Goal: Information Seeking & Learning: Check status

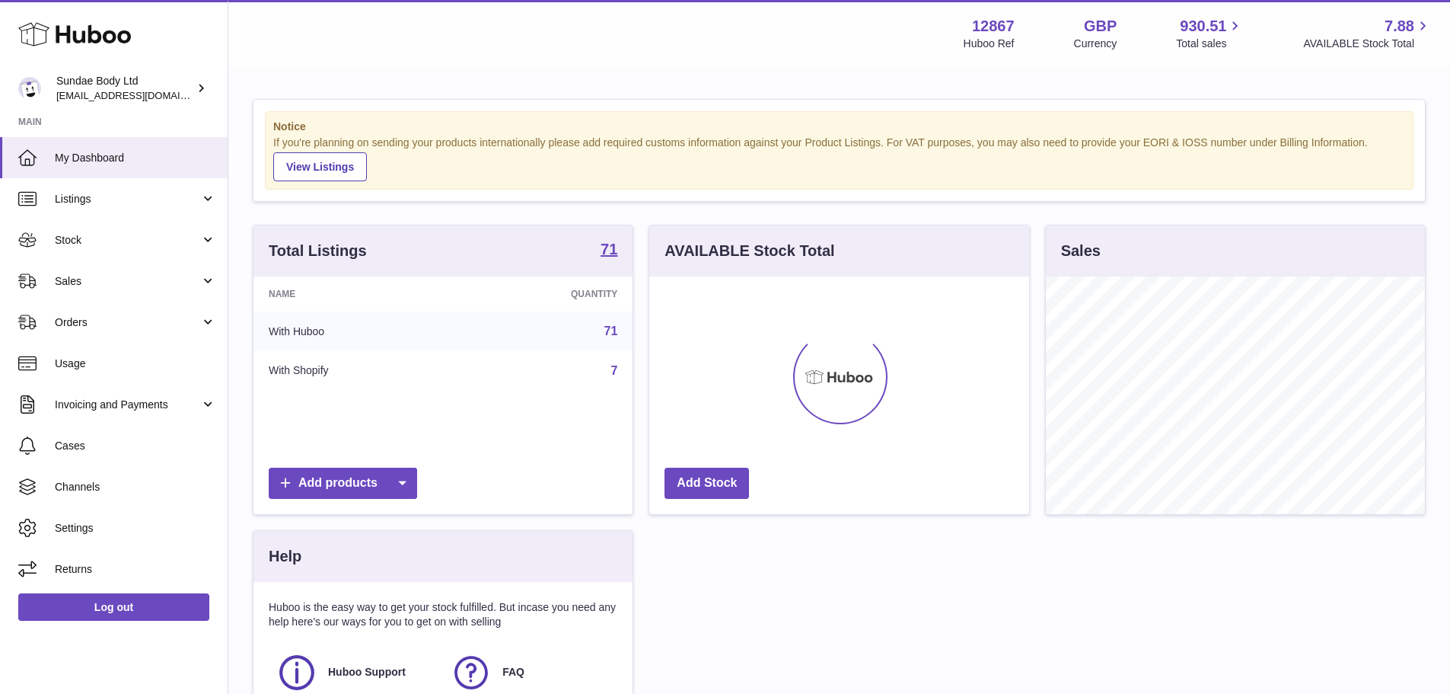
scroll to position [238, 380]
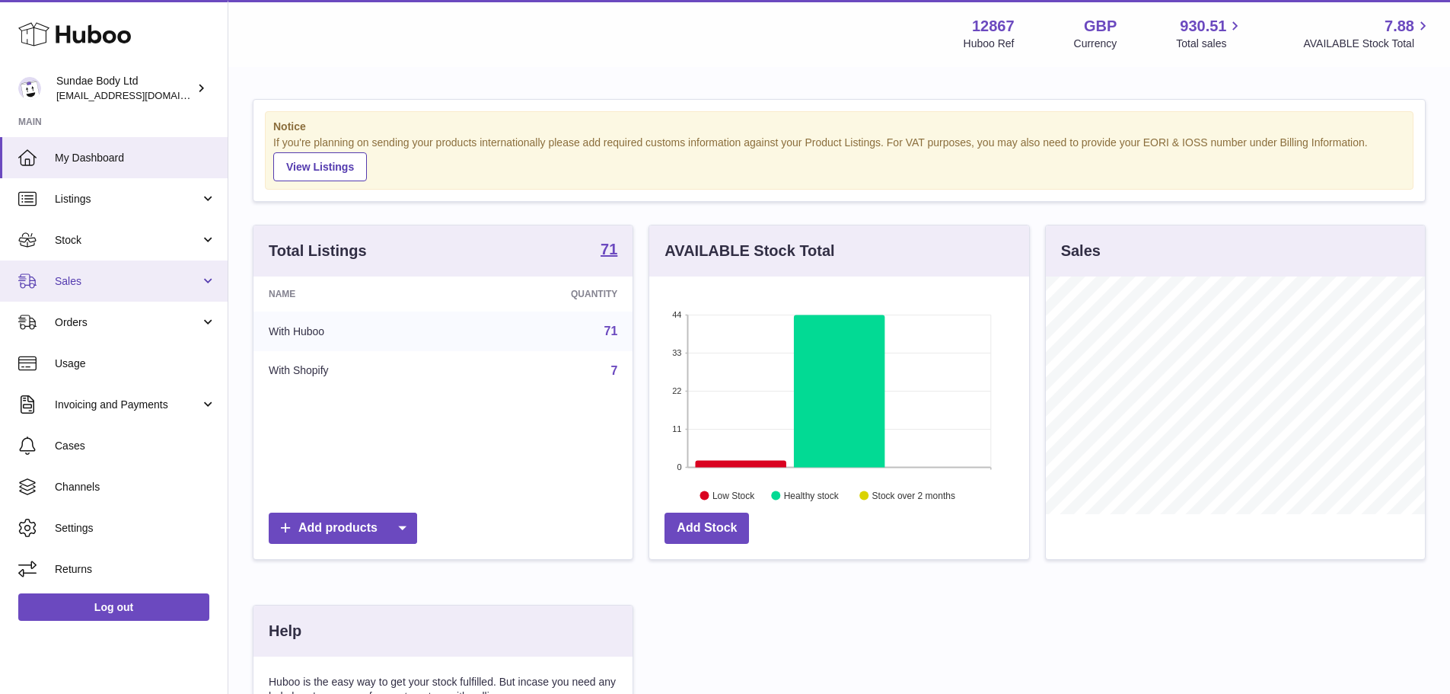
click at [77, 272] on link "Sales" at bounding box center [114, 280] width 228 height 41
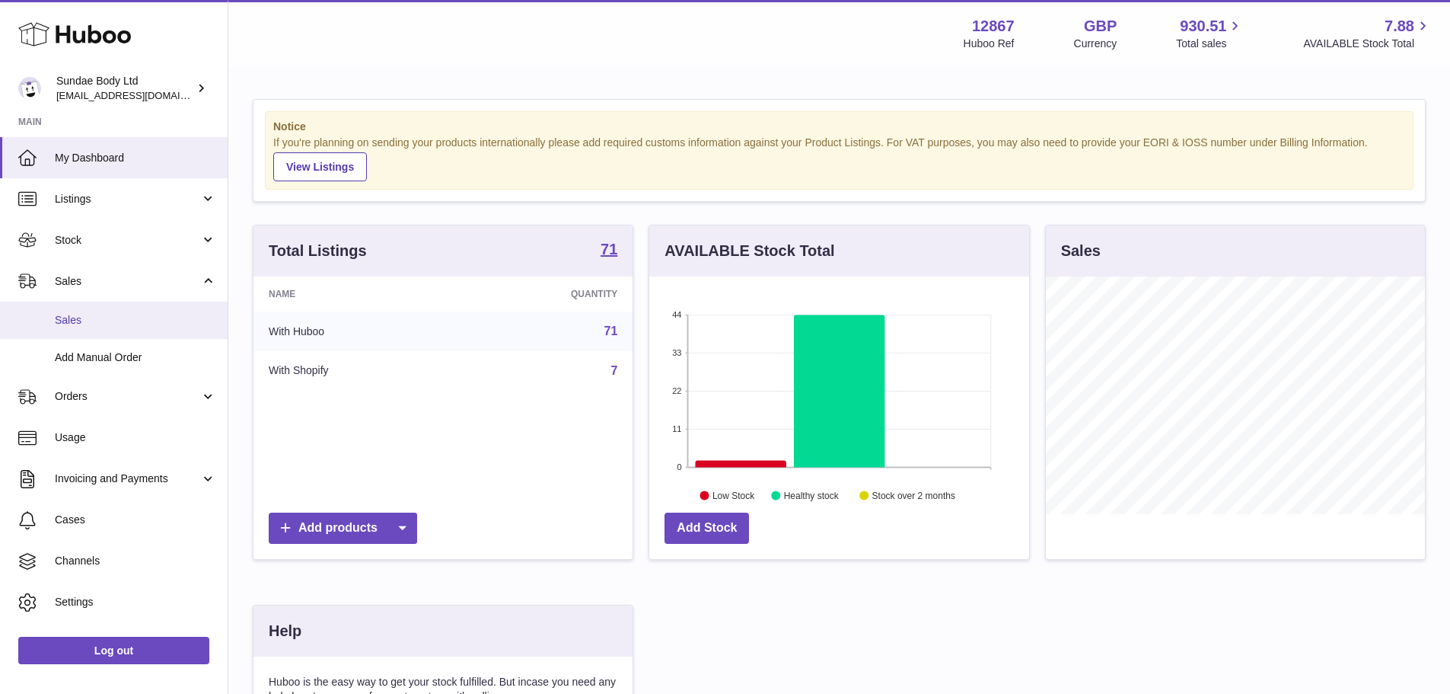
click at [126, 315] on span "Sales" at bounding box center [135, 320] width 161 height 14
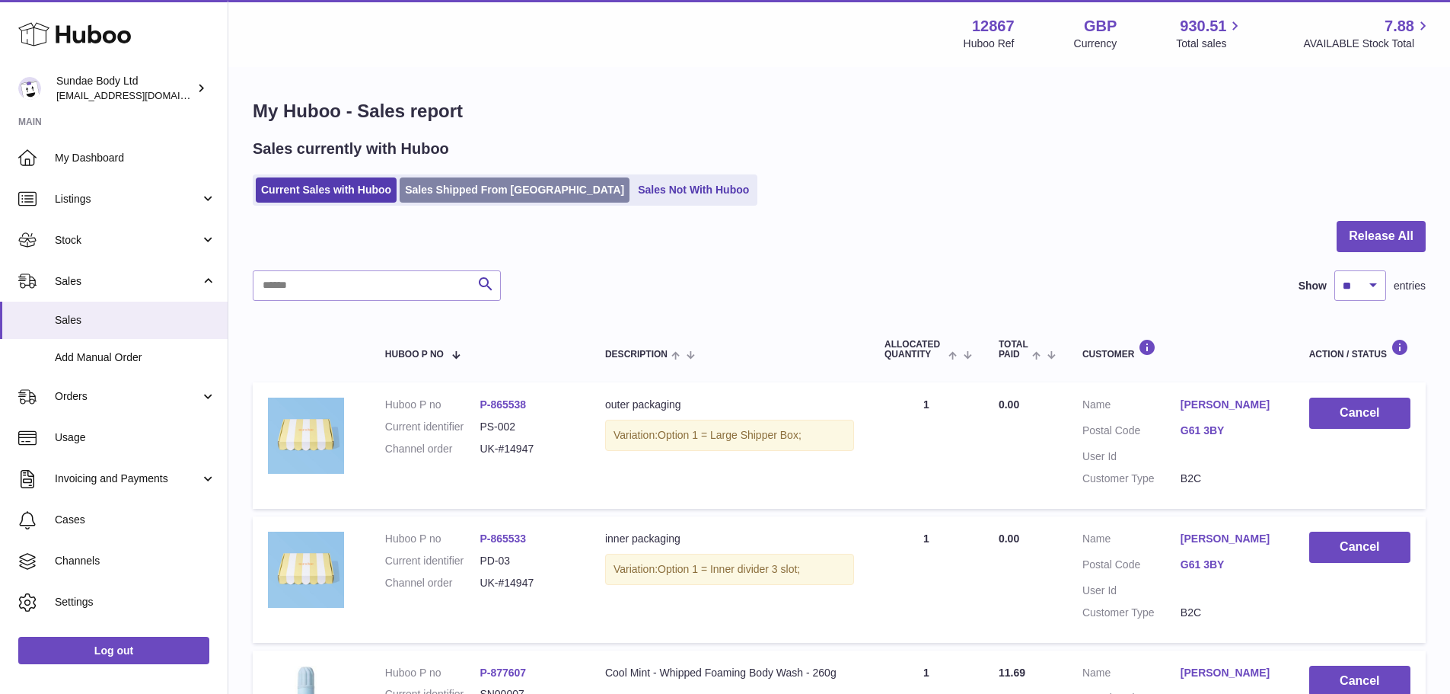
click at [518, 187] on link "Sales Shipped From [GEOGRAPHIC_DATA]" at bounding box center [515, 189] width 230 height 25
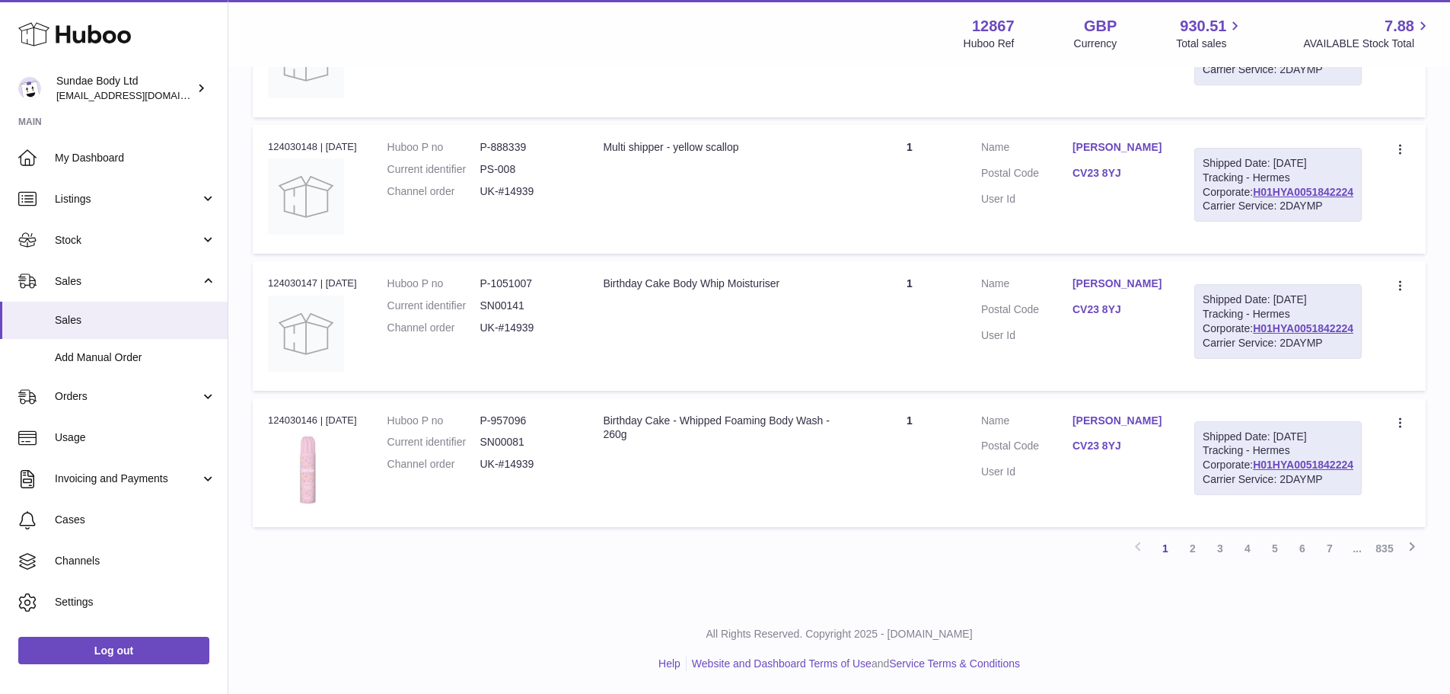
scroll to position [1533, 0]
click at [1230, 558] on link "3" at bounding box center [1220, 548] width 27 height 27
click at [966, 390] on td "Quantity 1" at bounding box center [910, 325] width 113 height 129
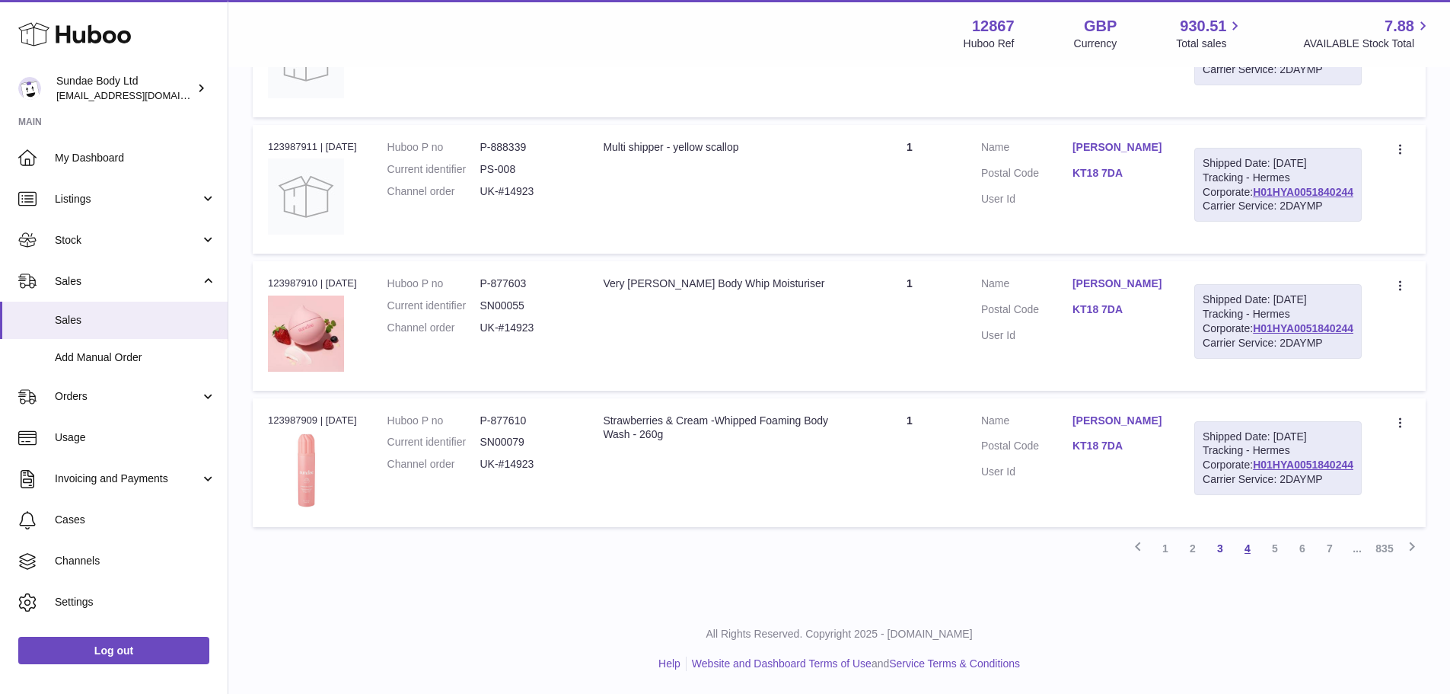
click at [1242, 554] on link "4" at bounding box center [1247, 548] width 27 height 27
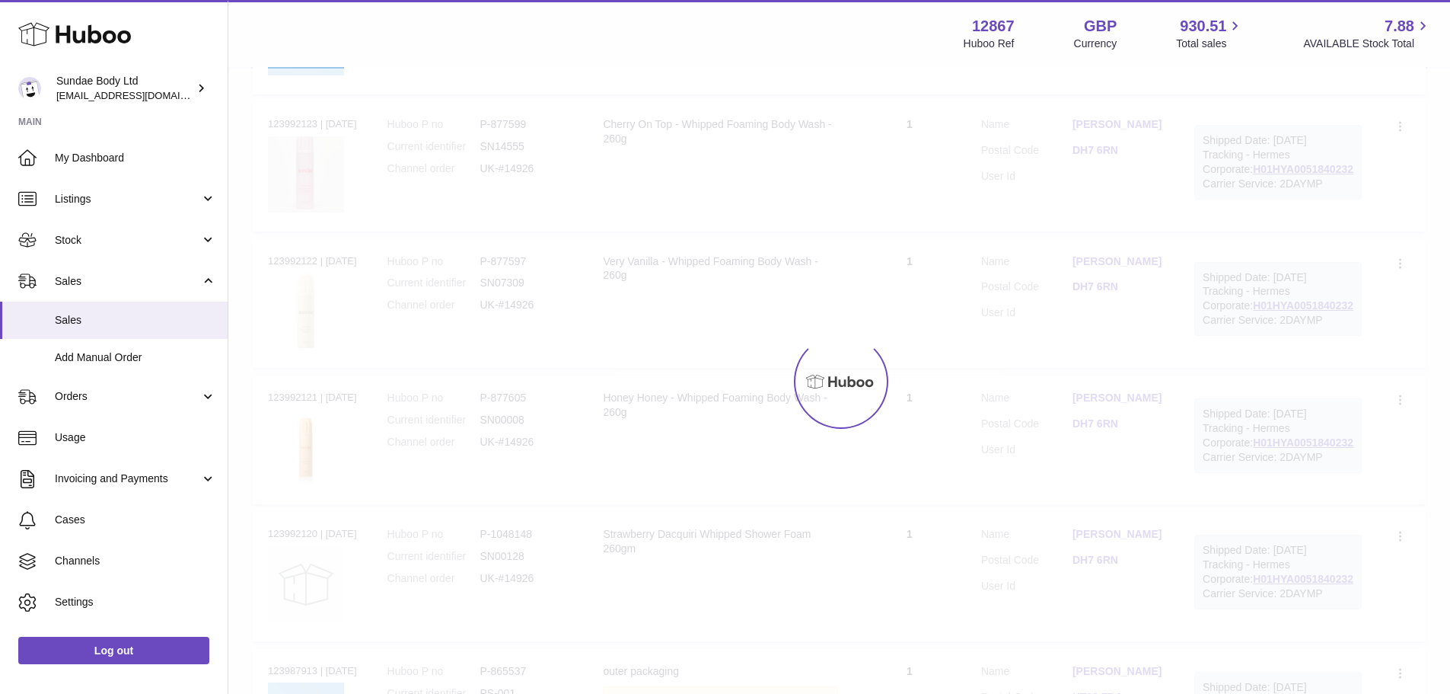
scroll to position [69, 0]
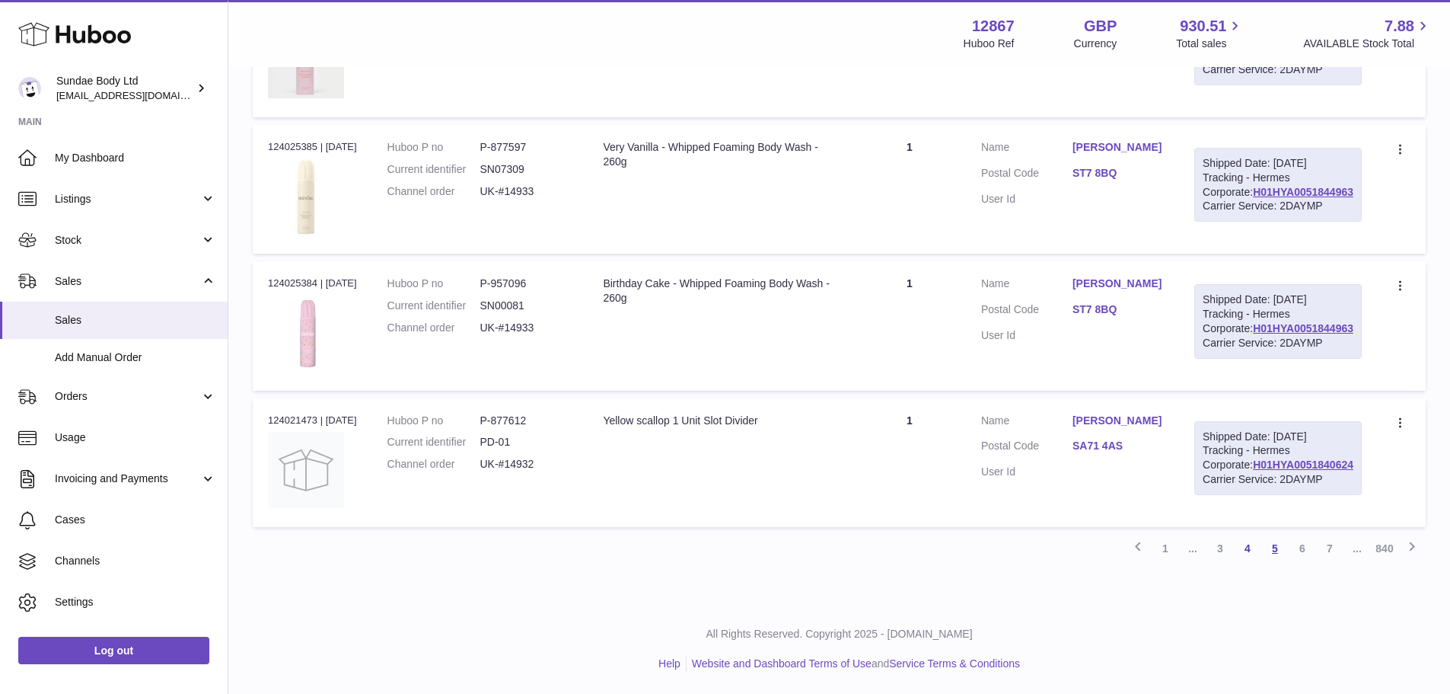
click at [1285, 554] on link "5" at bounding box center [1275, 548] width 27 height 27
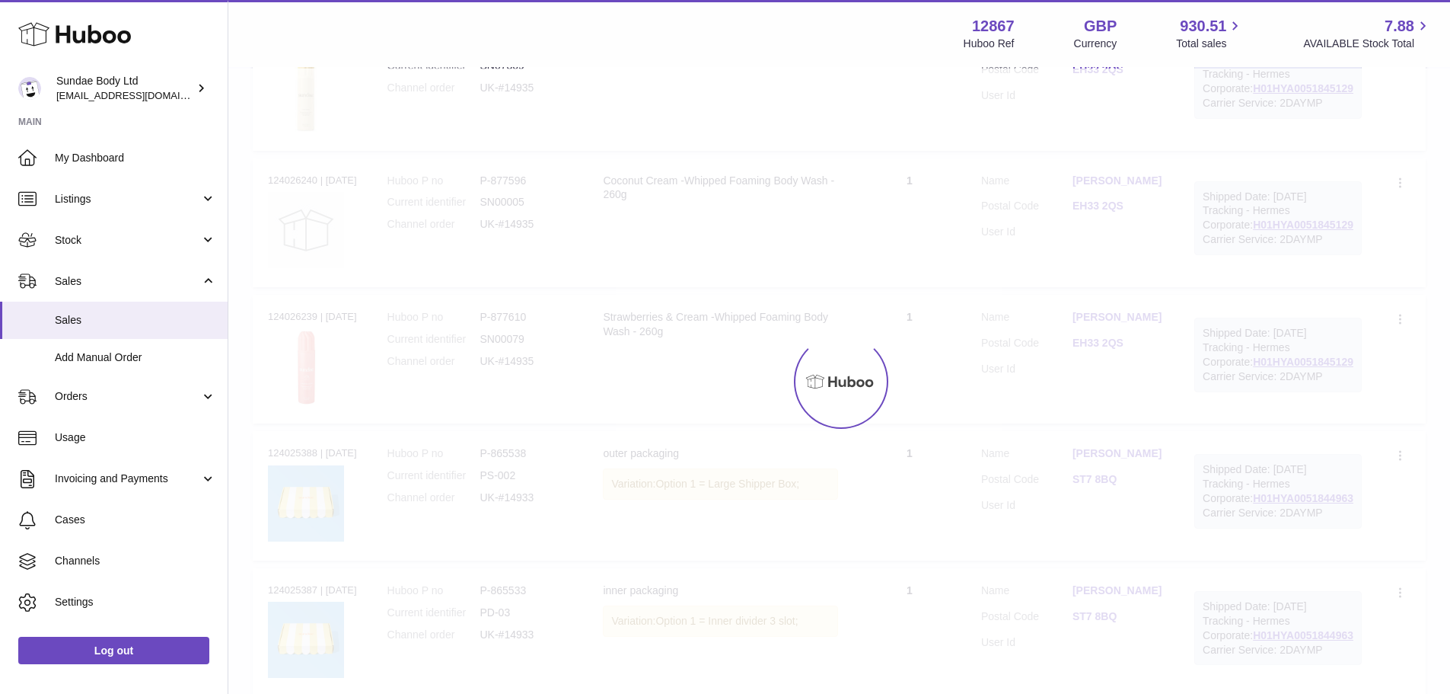
scroll to position [69, 0]
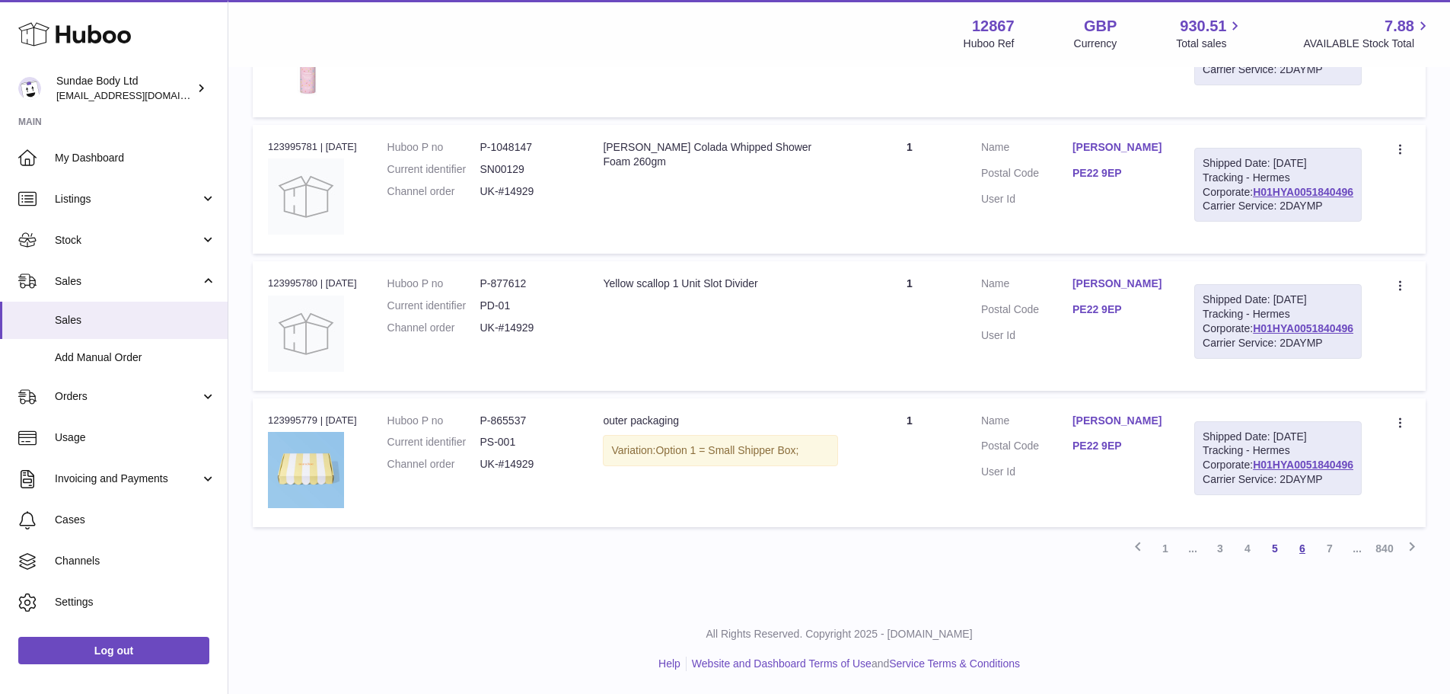
click at [1302, 554] on link "6" at bounding box center [1302, 548] width 27 height 27
click at [1307, 550] on link "7" at bounding box center [1302, 548] width 27 height 27
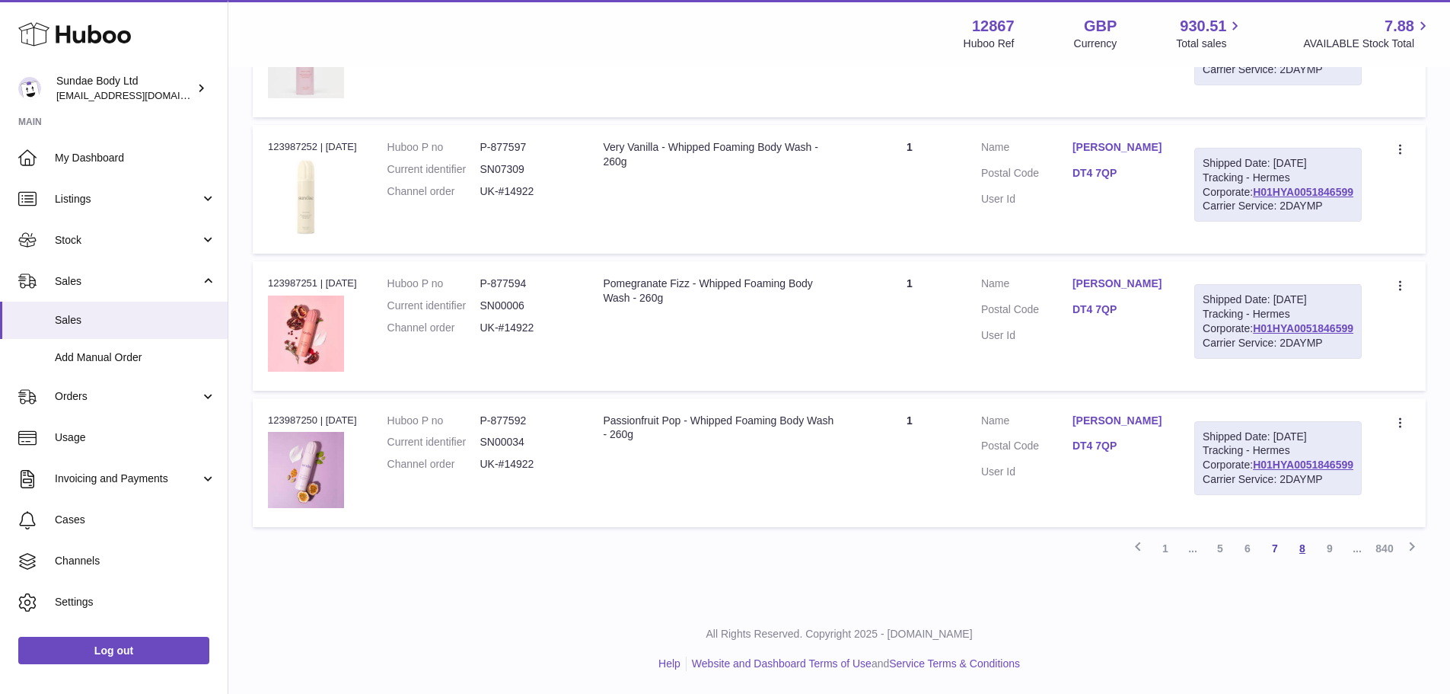
scroll to position [1533, 0]
click at [1309, 557] on link "8" at bounding box center [1302, 548] width 27 height 27
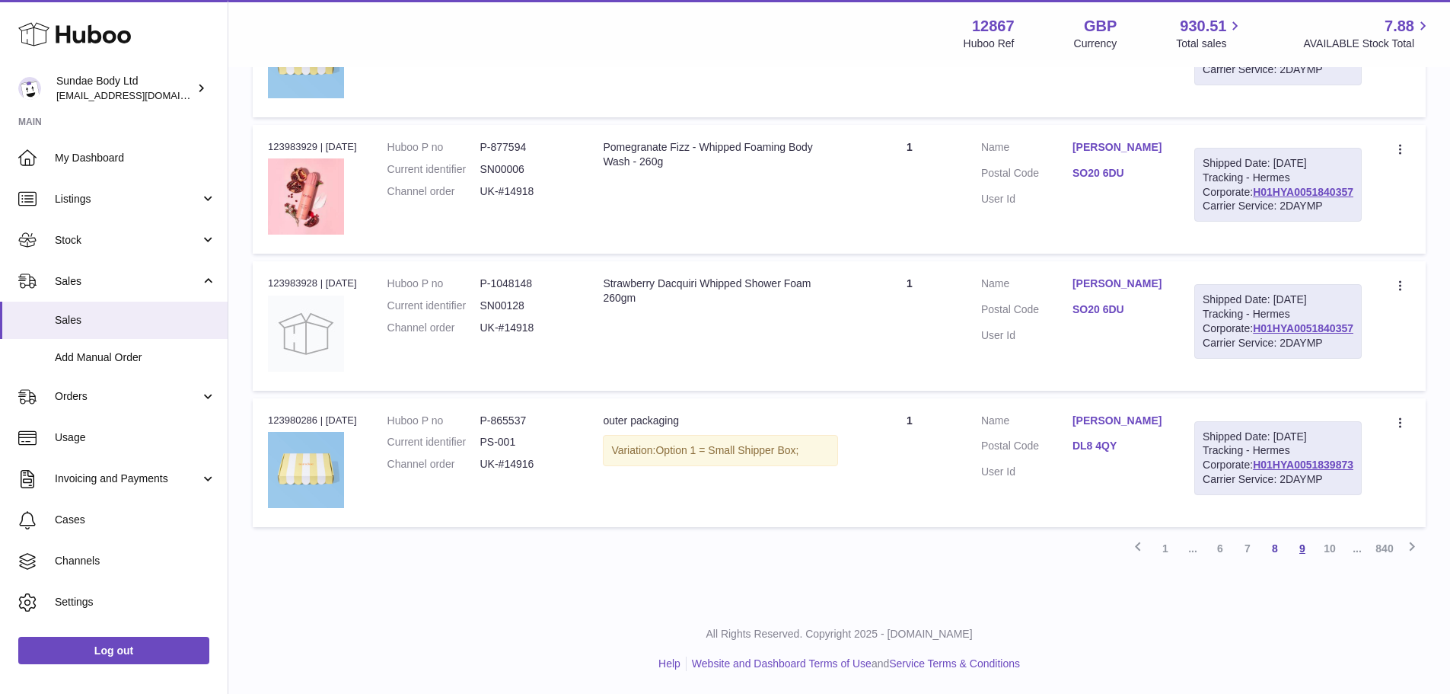
scroll to position [1533, 0]
click at [1310, 556] on link "9" at bounding box center [1302, 548] width 27 height 27
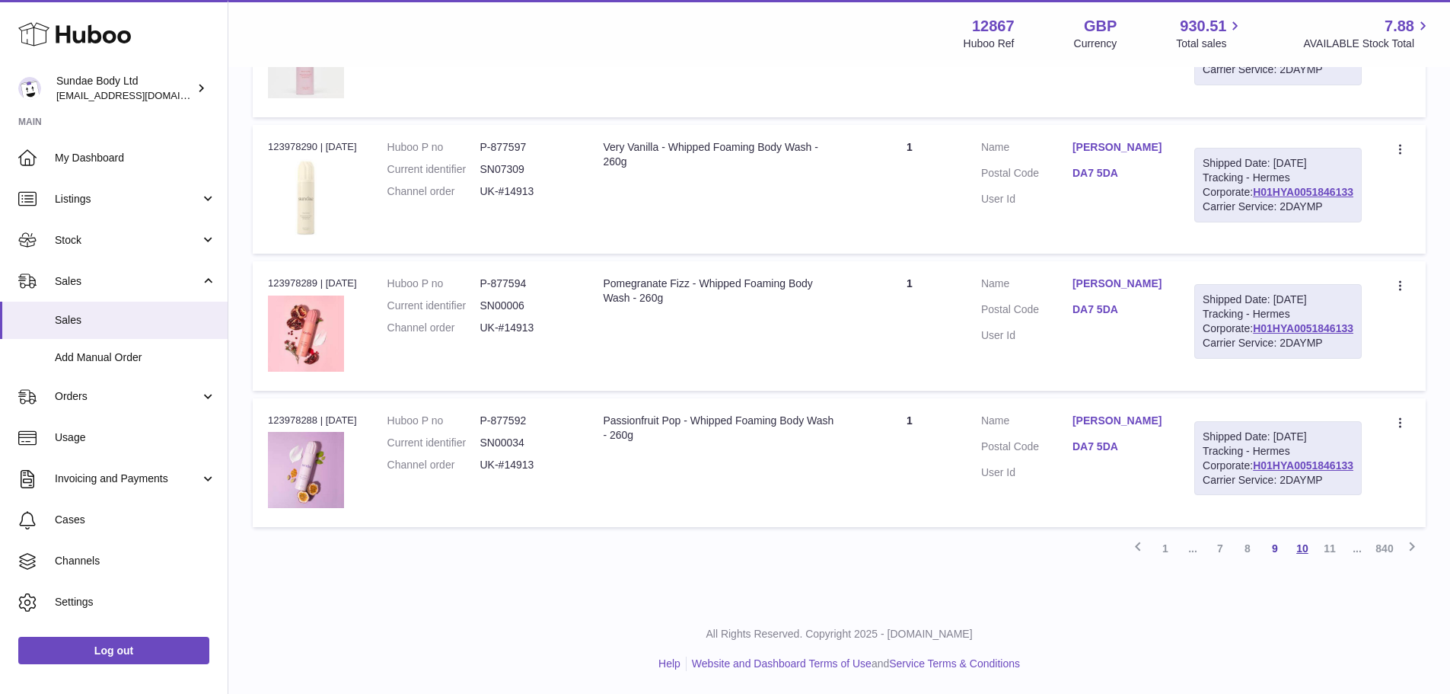
scroll to position [1533, 0]
click at [1307, 554] on link "10" at bounding box center [1302, 548] width 27 height 27
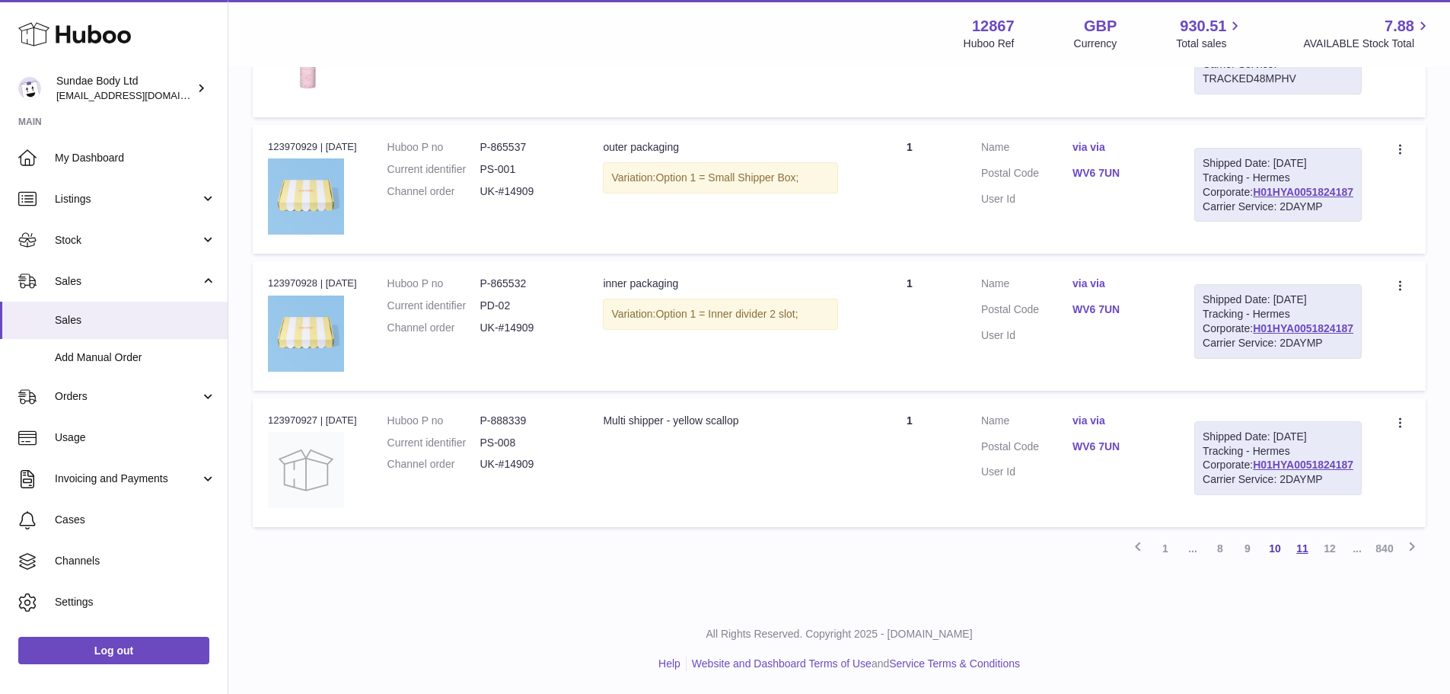
click at [1307, 554] on link "11" at bounding box center [1302, 548] width 27 height 27
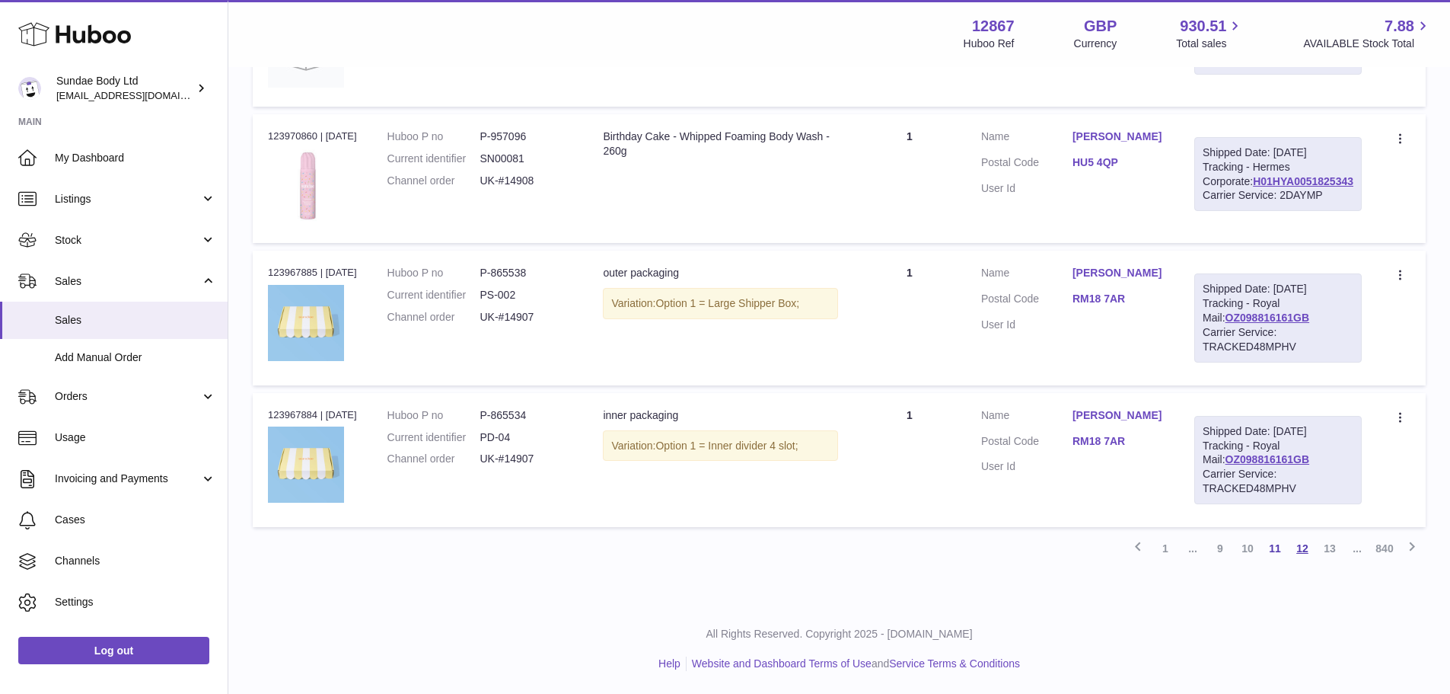
scroll to position [1533, 0]
click at [1304, 550] on link "12" at bounding box center [1302, 548] width 27 height 27
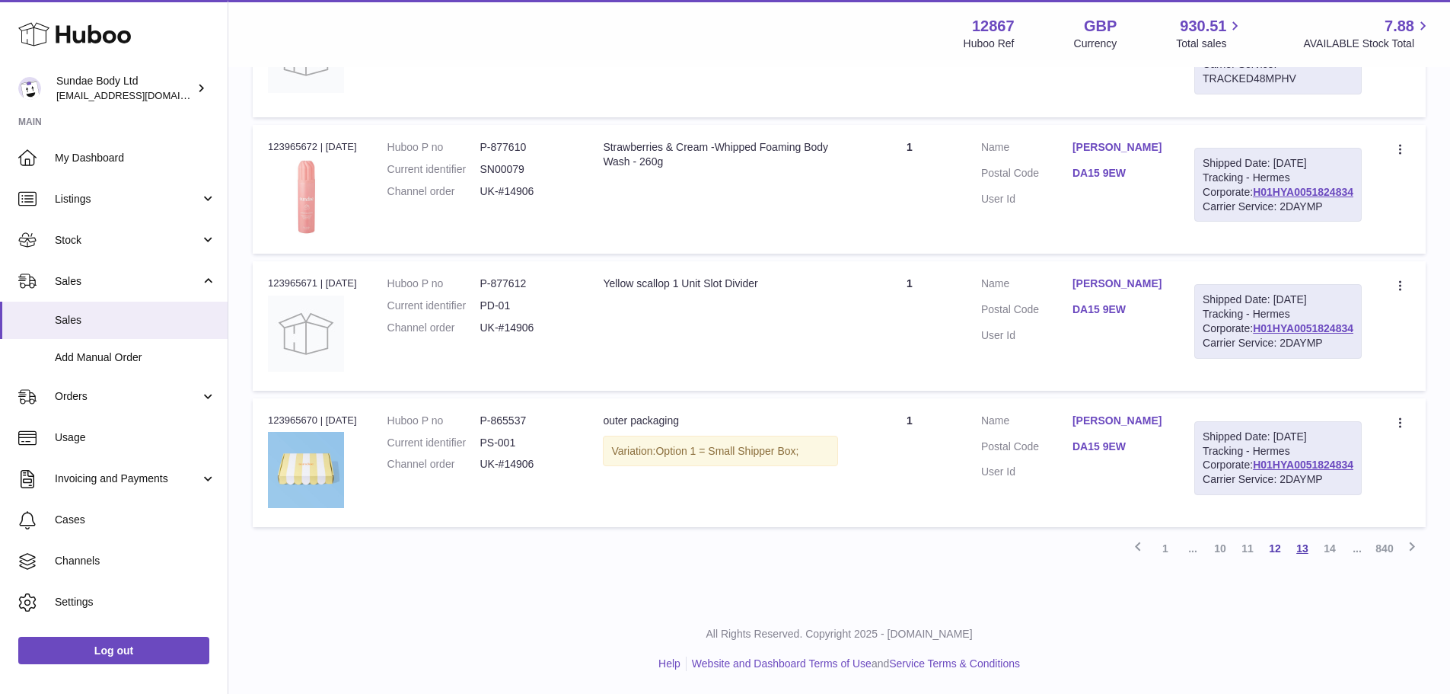
scroll to position [1533, 0]
